Goal: Transaction & Acquisition: Purchase product/service

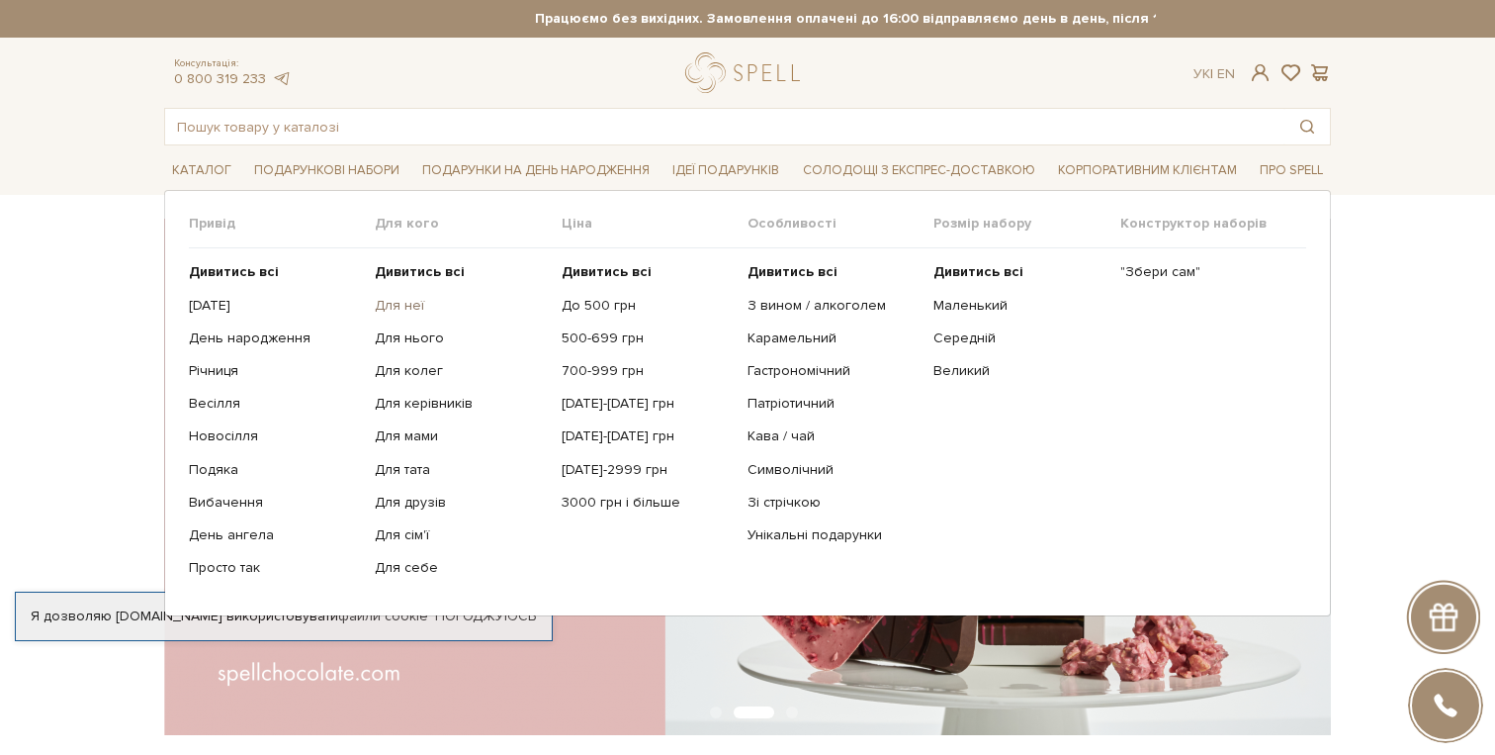
click at [401, 310] on link "Для неї" at bounding box center [460, 306] width 171 height 18
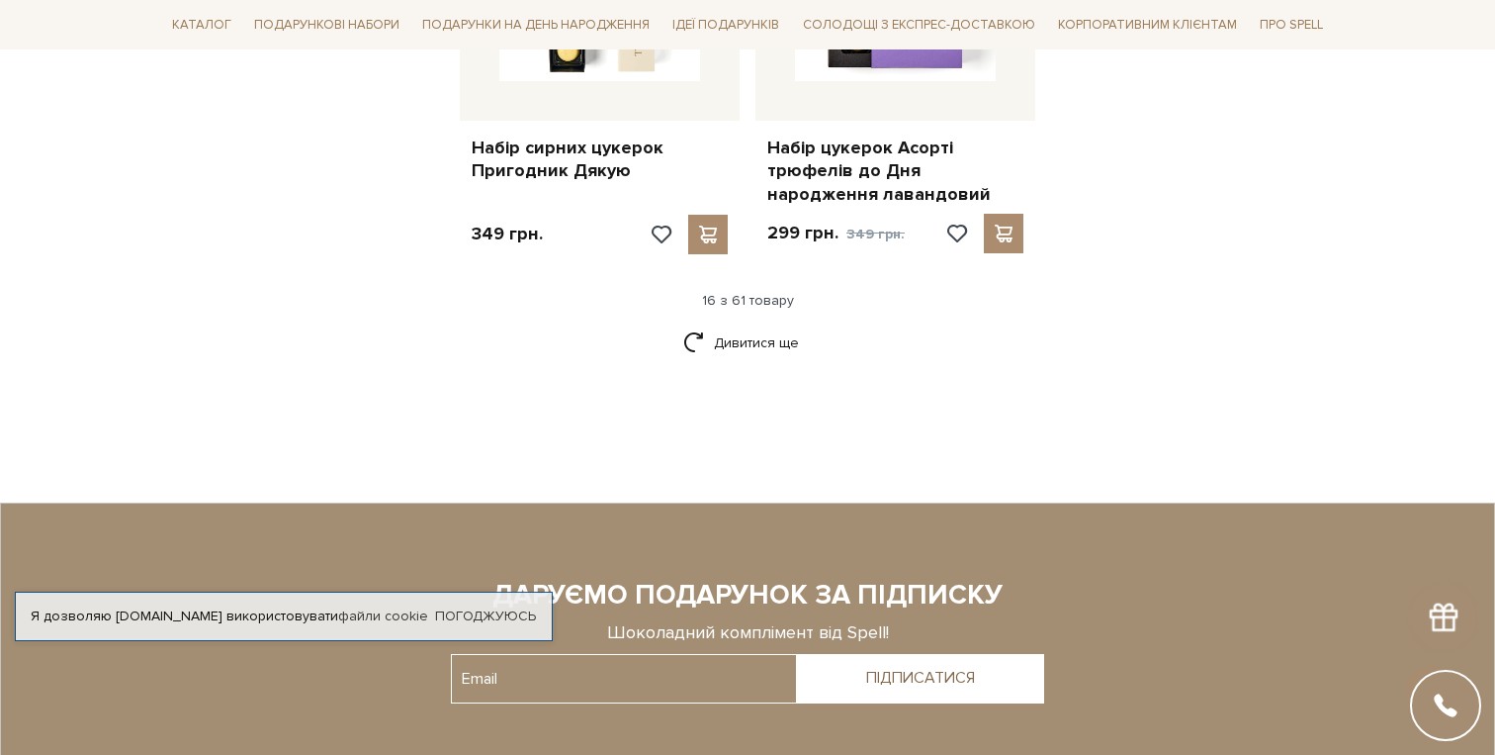
scroll to position [2656, 0]
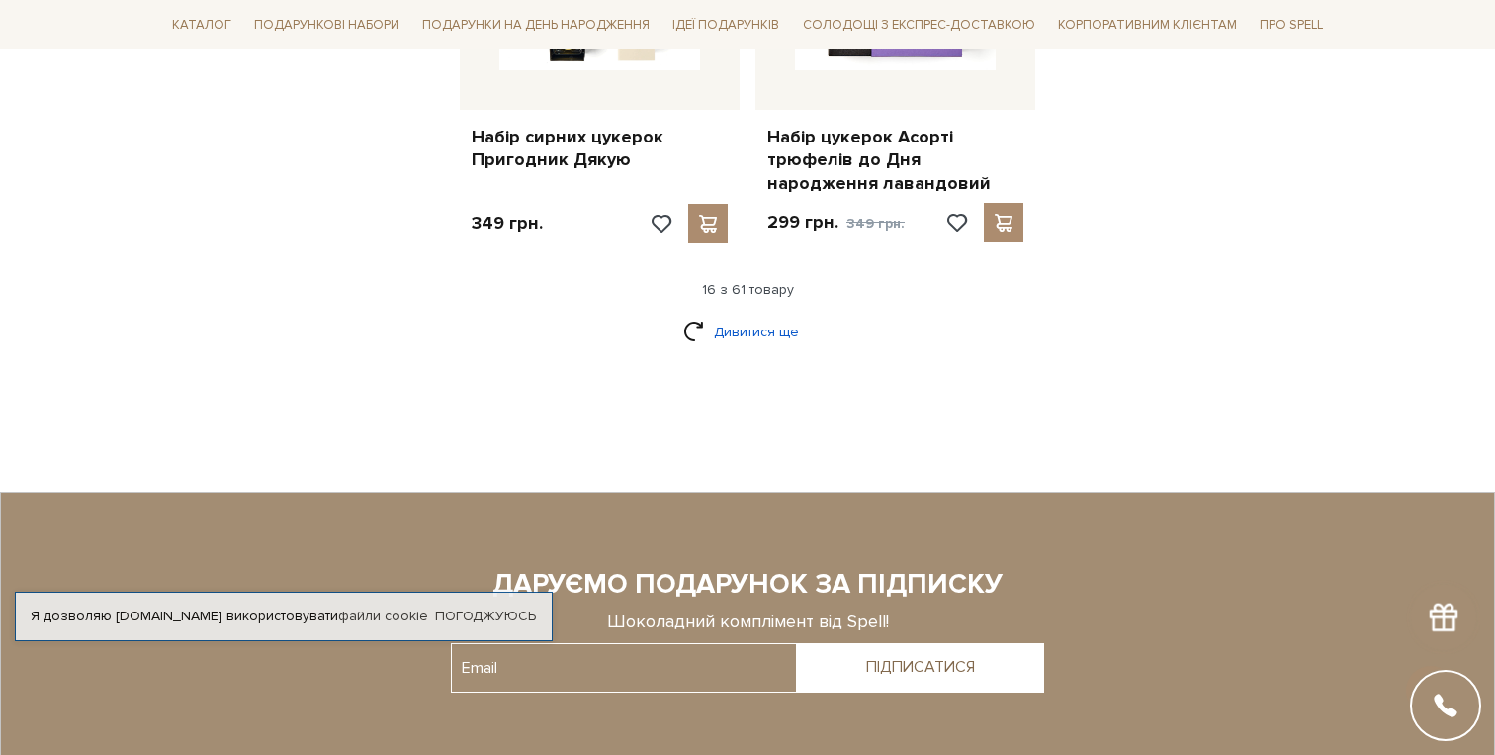
click at [750, 324] on link "Дивитися ще" at bounding box center [747, 331] width 129 height 35
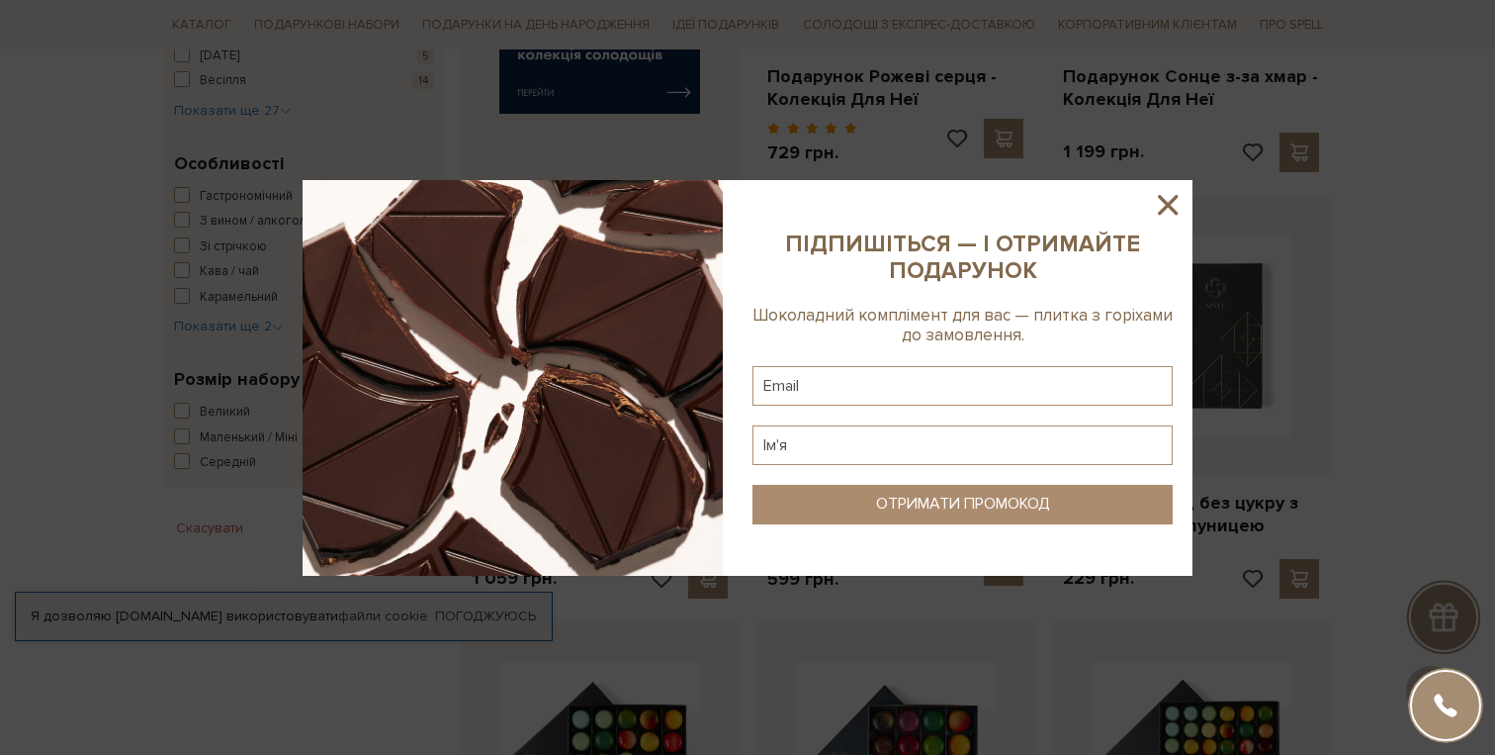
scroll to position [0, 0]
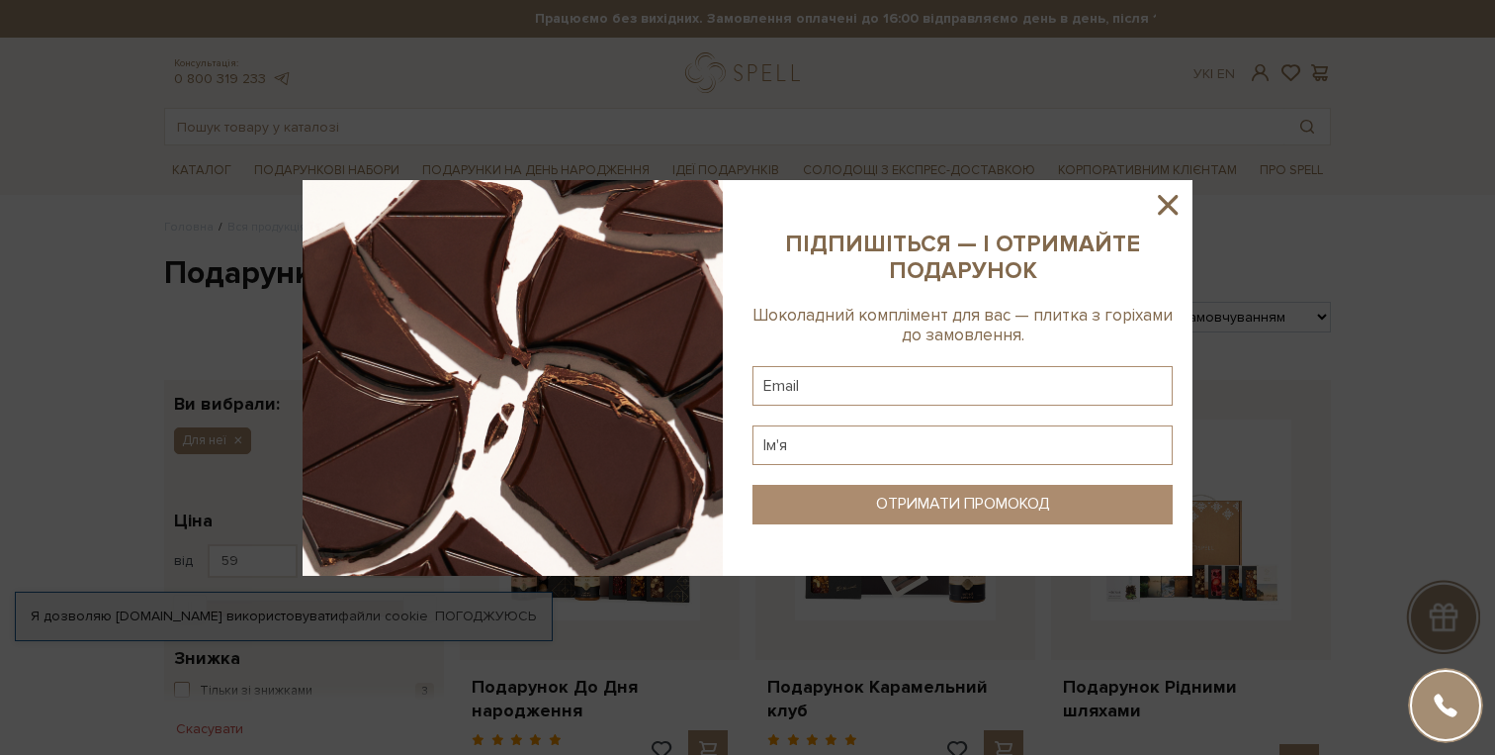
click at [1170, 204] on icon at bounding box center [1168, 205] width 20 height 20
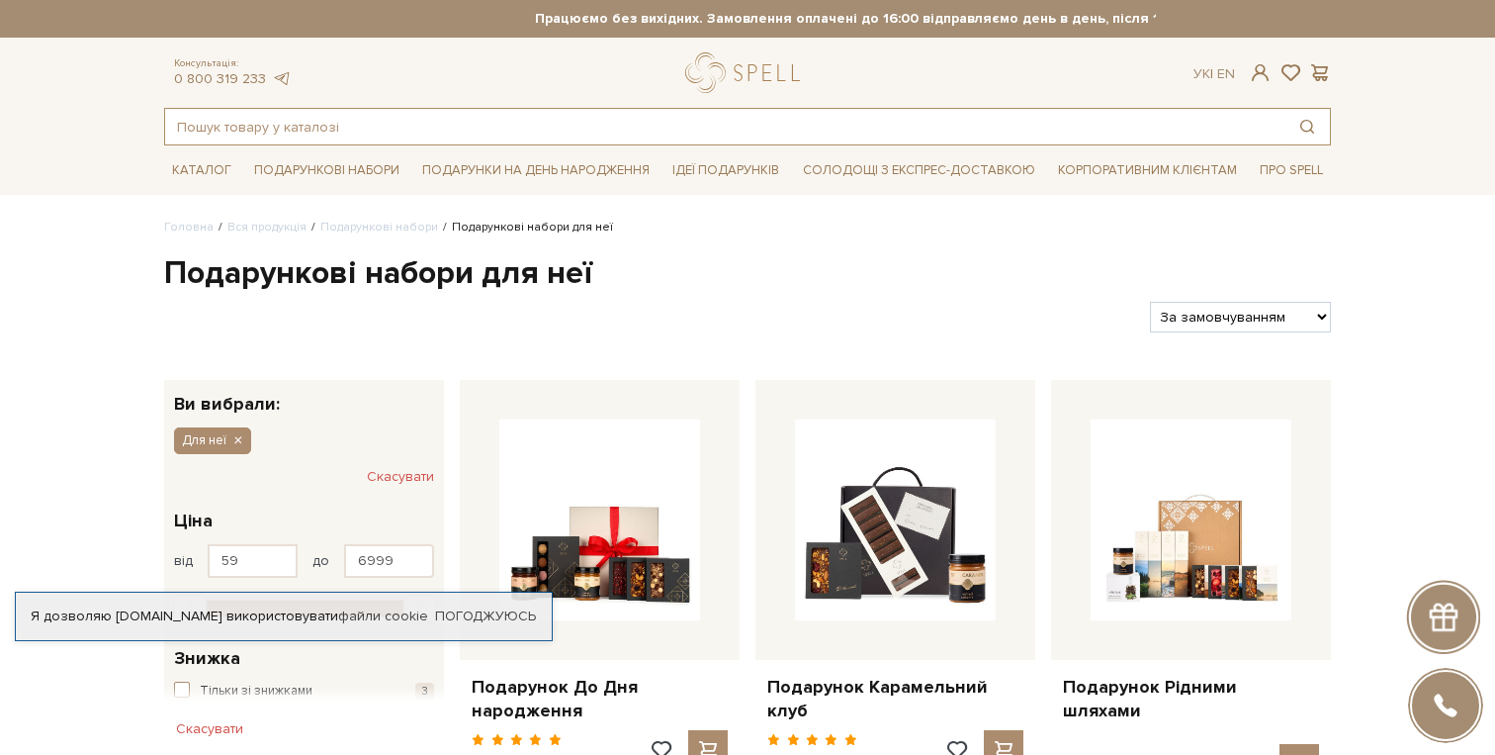
click at [698, 121] on input "text" at bounding box center [724, 127] width 1119 height 36
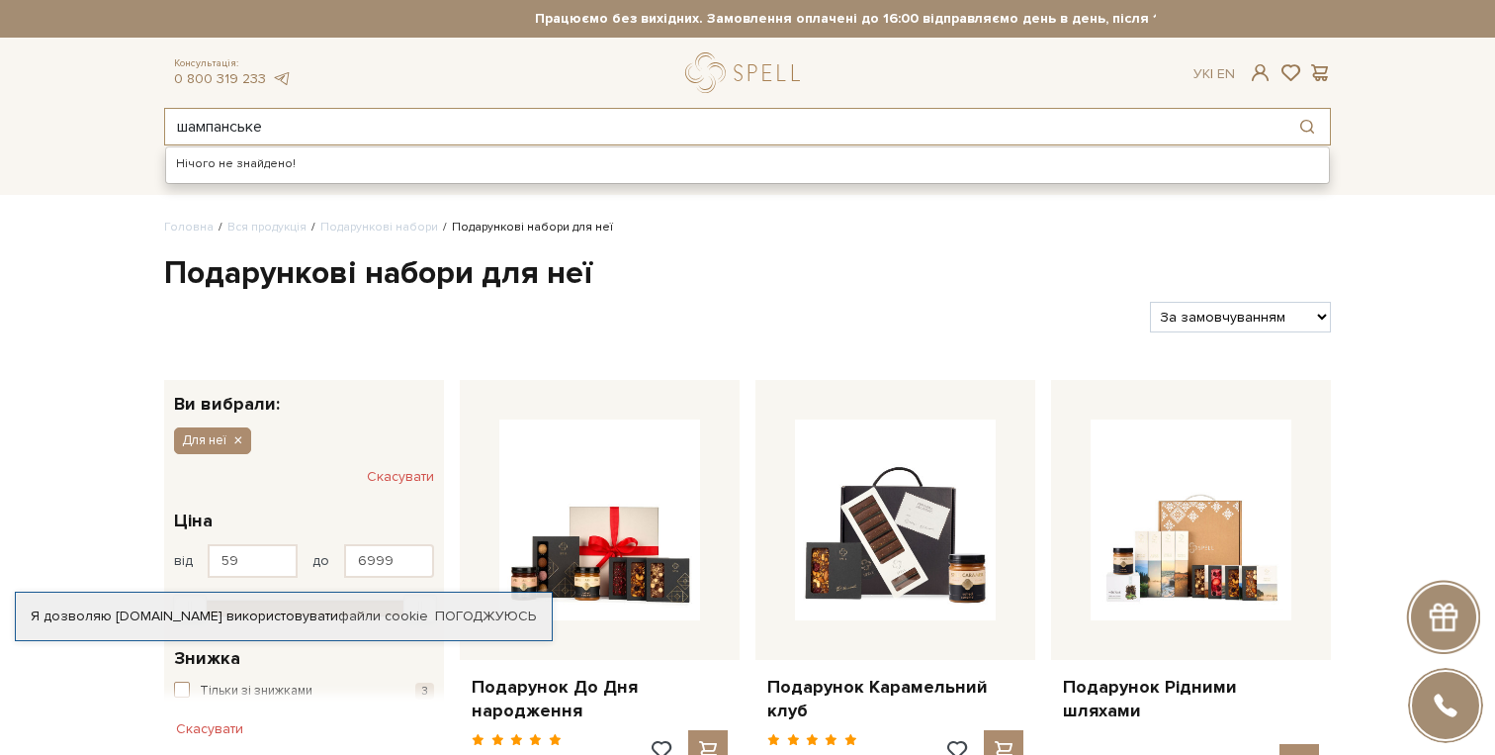
type input "шампанське"
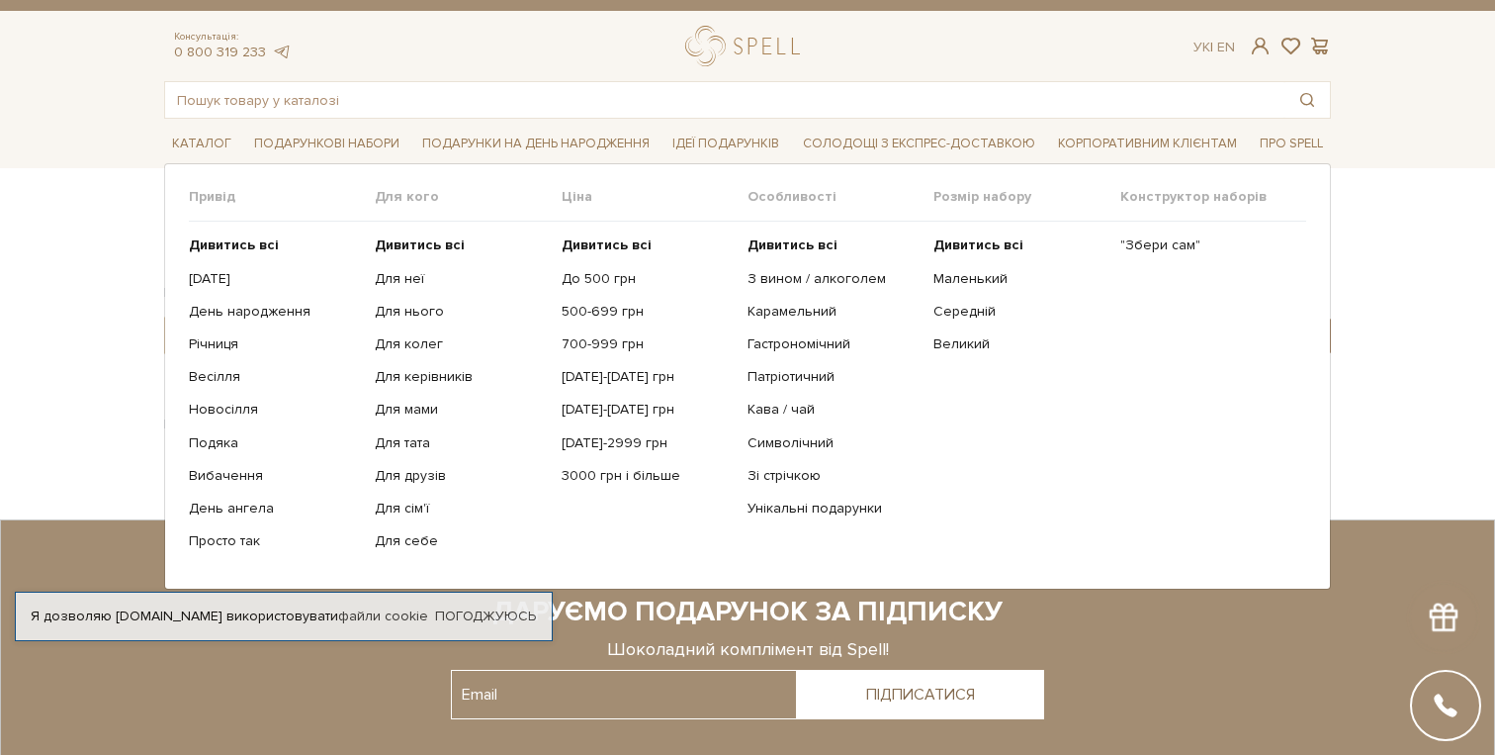
scroll to position [36, 0]
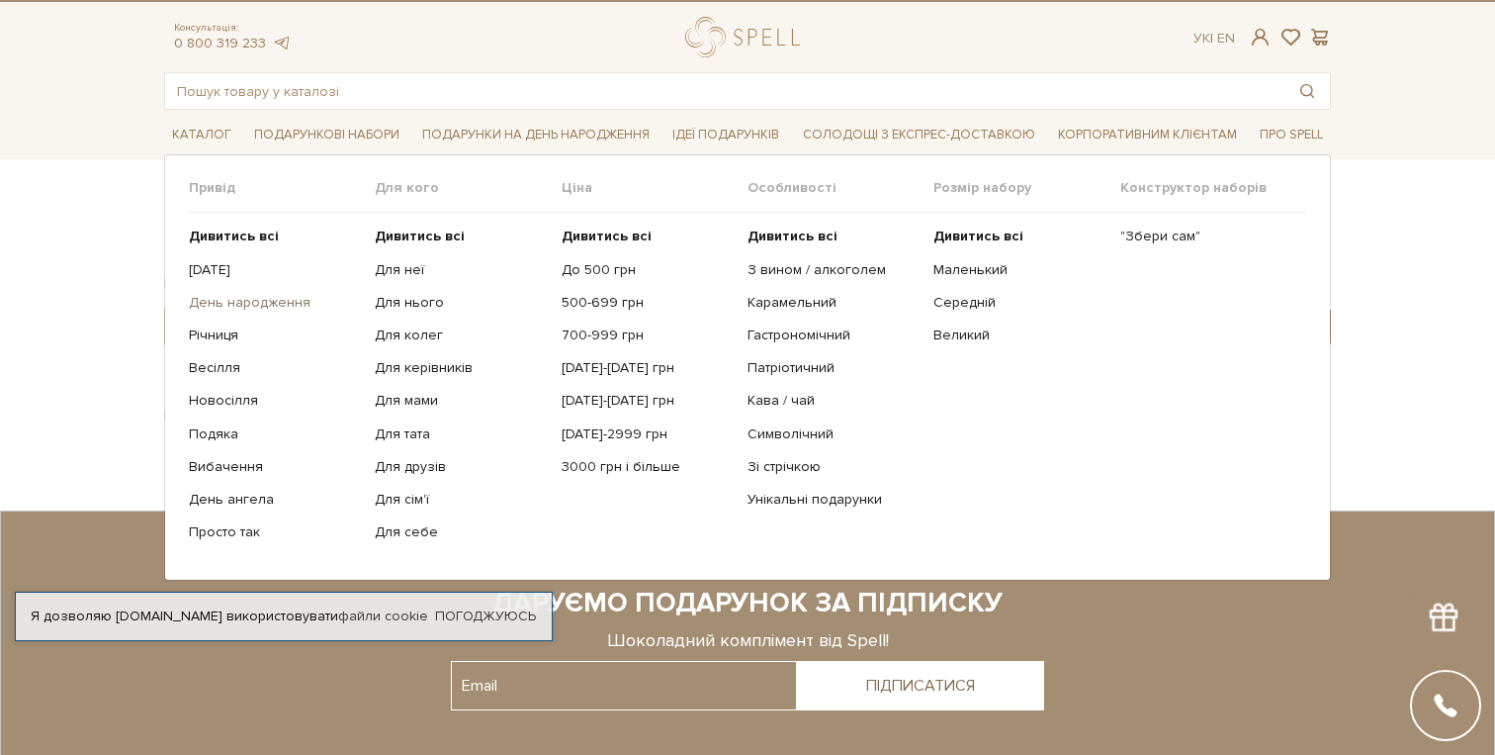
click at [218, 299] on link "День народження" at bounding box center [274, 303] width 171 height 18
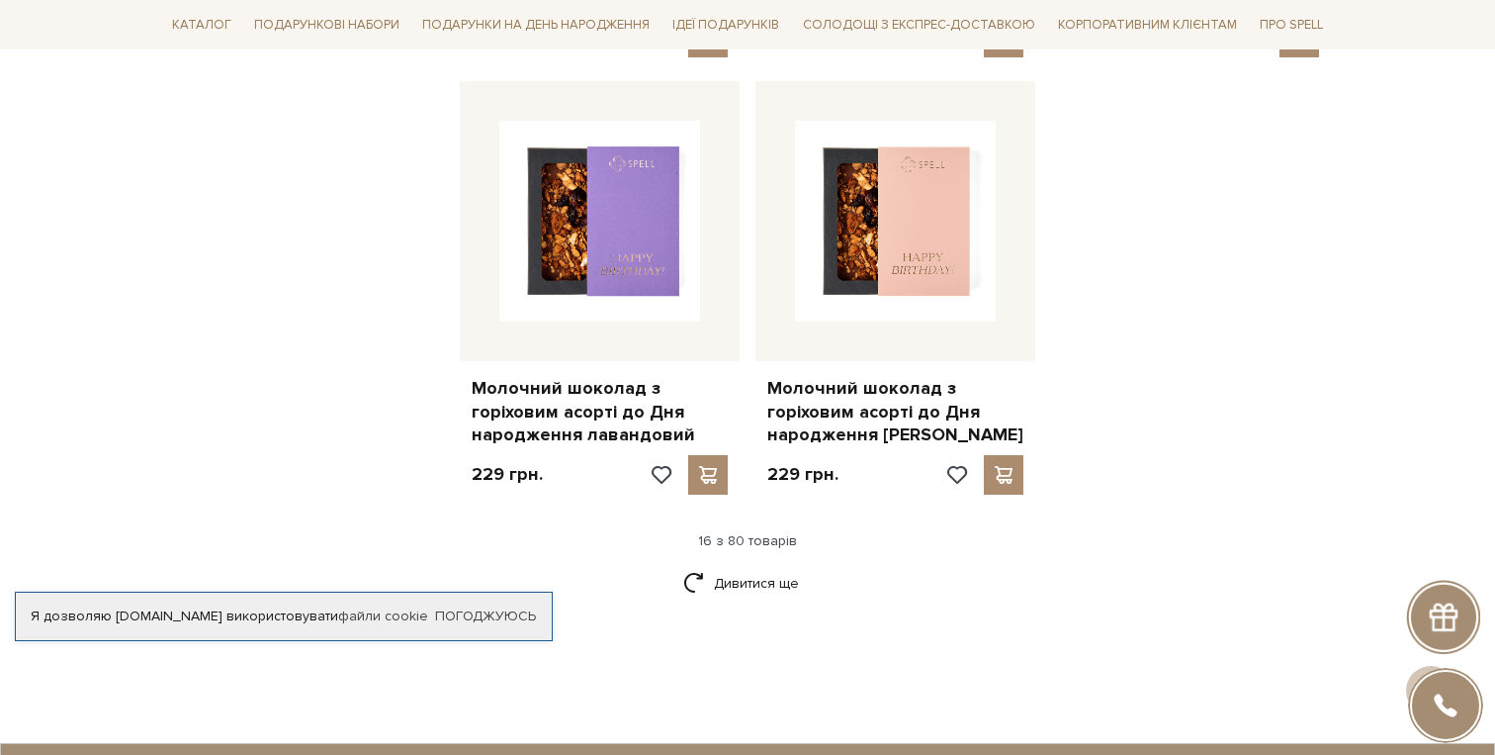
scroll to position [2512, 0]
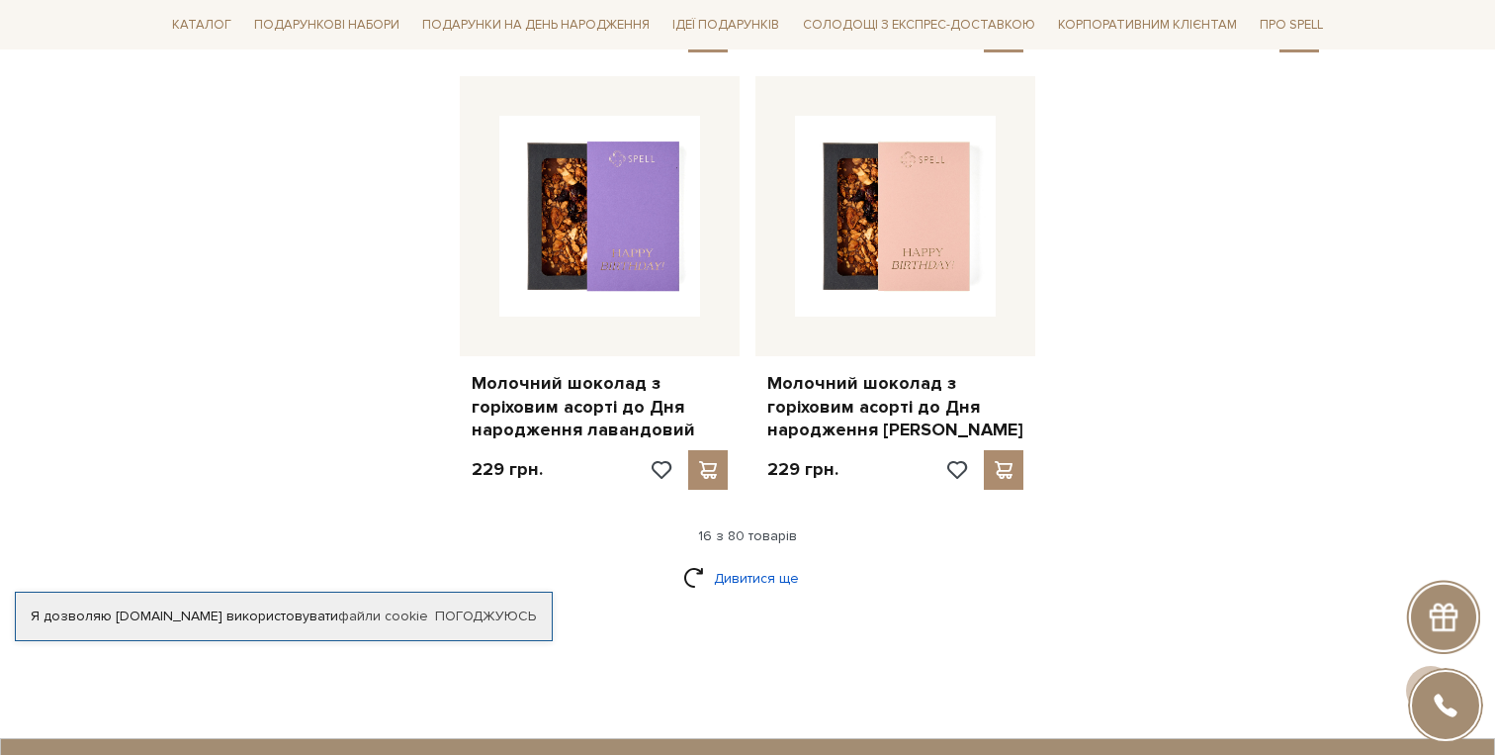
click at [776, 565] on link "Дивитися ще" at bounding box center [747, 578] width 129 height 35
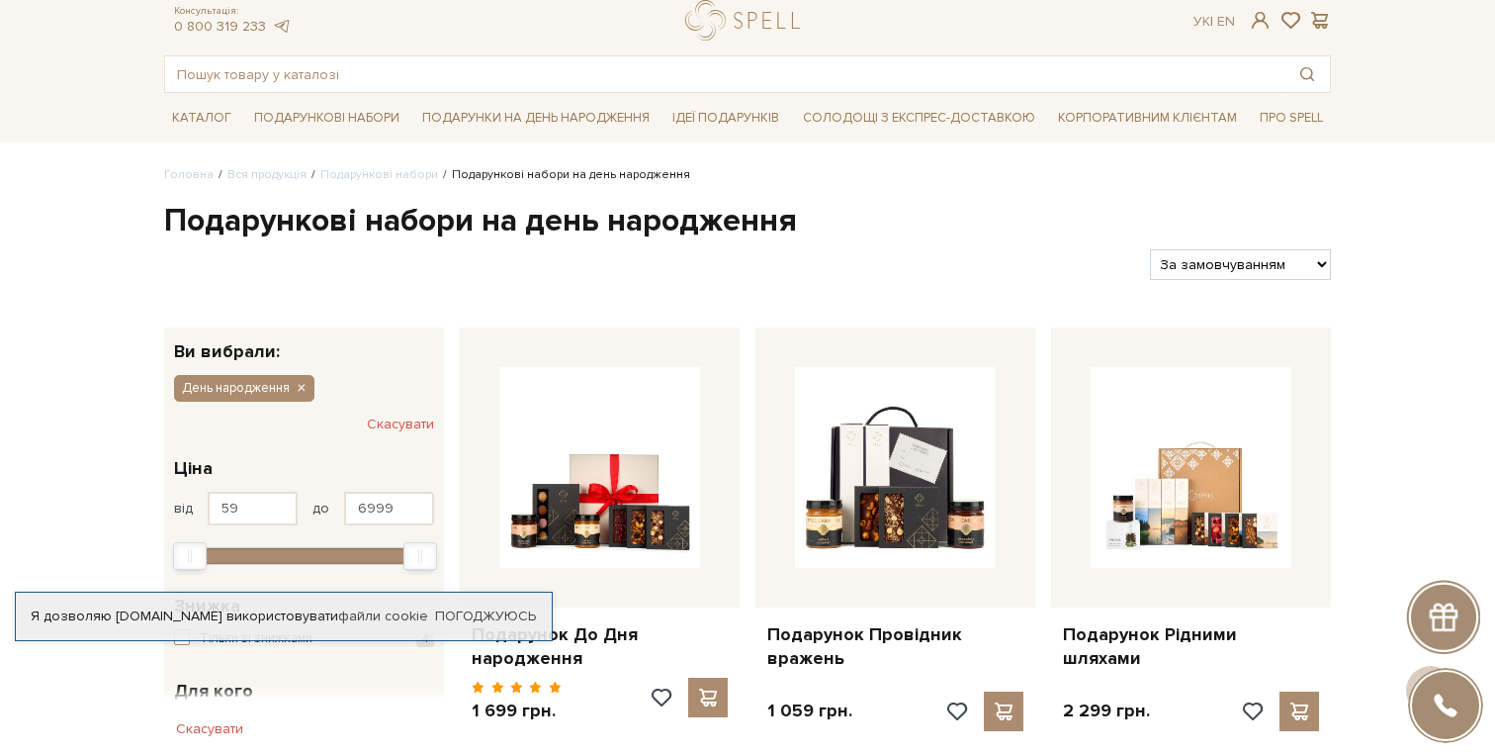
scroll to position [0, 0]
